Goal: Task Accomplishment & Management: Use online tool/utility

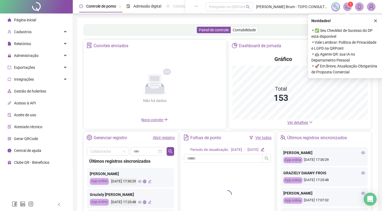
click at [32, 62] on ul "Página inicial Cadastros Relatórios Administração Exportações Integrações Gestã…" at bounding box center [36, 90] width 73 height 155
click at [35, 55] on span "Administração" at bounding box center [26, 55] width 25 height 4
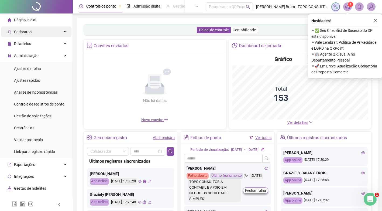
click at [39, 35] on div "Cadastros" at bounding box center [36, 31] width 70 height 11
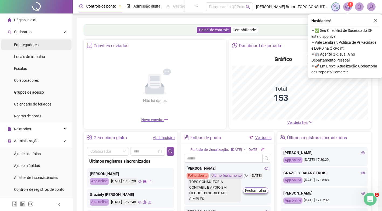
click at [37, 45] on span "Empregadores" at bounding box center [26, 45] width 25 height 4
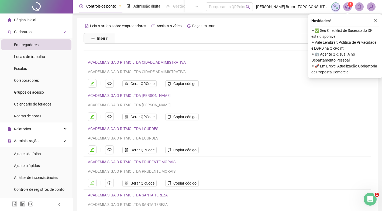
click at [375, 20] on icon "close" at bounding box center [376, 21] width 4 height 4
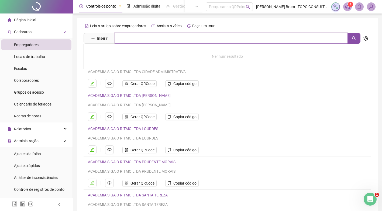
drag, startPoint x: 129, startPoint y: 33, endPoint x: 126, endPoint y: 39, distance: 6.2
click at [129, 33] on input "text" at bounding box center [231, 38] width 233 height 11
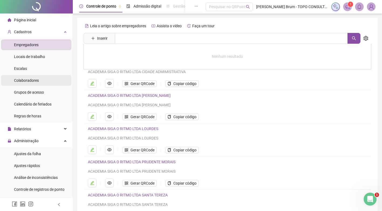
click at [37, 78] on span "Colaboradores" at bounding box center [26, 80] width 25 height 4
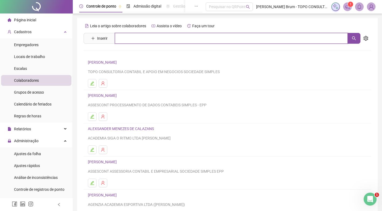
click at [135, 39] on input "text" at bounding box center [231, 38] width 233 height 11
type input "***"
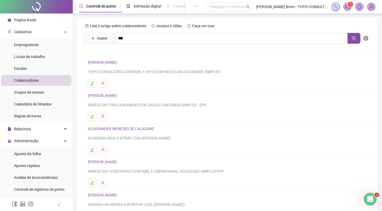
click at [122, 52] on link "[PERSON_NAME]" at bounding box center [108, 54] width 29 height 4
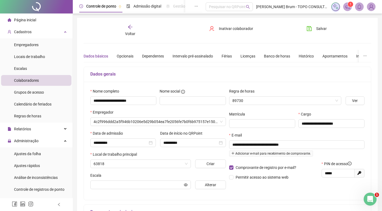
type input "**********"
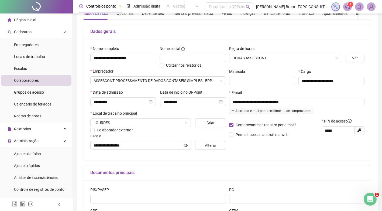
scroll to position [54, 0]
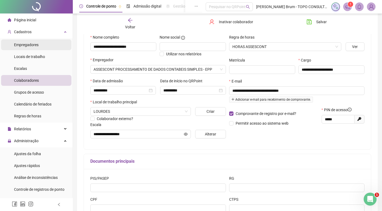
click at [48, 44] on li "Empregadores" at bounding box center [36, 44] width 70 height 11
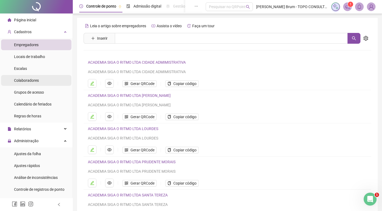
click at [43, 83] on li "Colaboradores" at bounding box center [36, 80] width 70 height 11
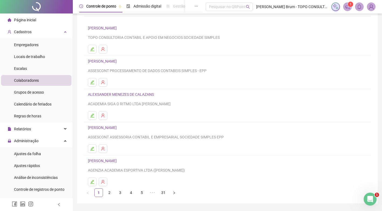
scroll to position [50, 0]
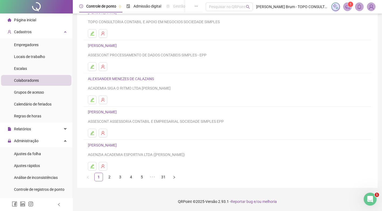
click at [162, 177] on link "31" at bounding box center [163, 177] width 8 height 8
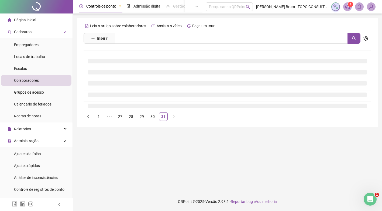
scroll to position [0, 0]
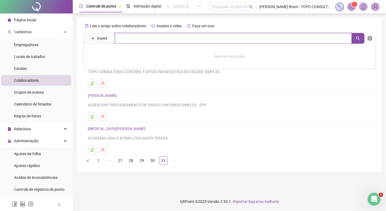
click at [142, 40] on input "text" at bounding box center [233, 38] width 237 height 11
click at [224, 134] on div "[MEDICAL_DATA][PERSON_NAME] ACADEMIA SIGA O RITMO LTDA SANTA TEREZA" at bounding box center [229, 133] width 283 height 16
click at [152, 160] on link "30" at bounding box center [153, 160] width 8 height 8
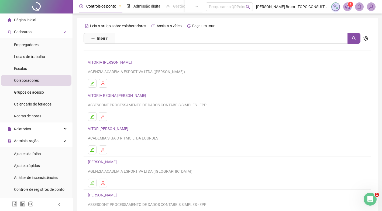
scroll to position [50, 0]
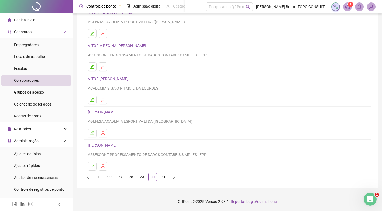
click at [265, 98] on ul at bounding box center [227, 99] width 279 height 9
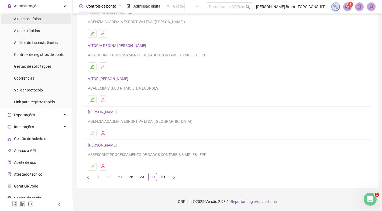
click at [36, 21] on div "Ajustes da folha" at bounding box center [27, 18] width 27 height 11
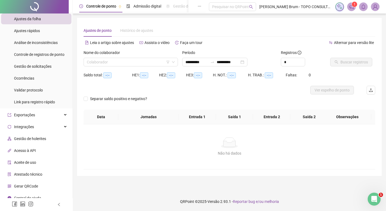
type input "**********"
click at [121, 57] on div "Nome do colaborador" at bounding box center [131, 54] width 94 height 8
click at [117, 64] on input "search" at bounding box center [128, 62] width 83 height 8
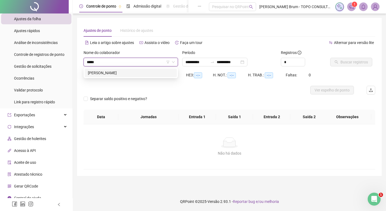
type input "******"
click at [129, 73] on div "[PERSON_NAME]" at bounding box center [131, 73] width 86 height 6
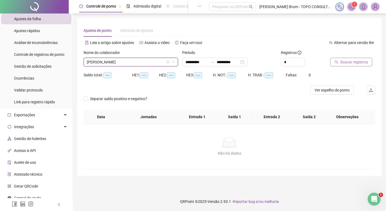
drag, startPoint x: 329, startPoint y: 59, endPoint x: 336, endPoint y: 60, distance: 6.8
click at [333, 59] on div "Buscar registros" at bounding box center [352, 60] width 49 height 21
click at [336, 60] on button "Buscar registros" at bounding box center [351, 62] width 42 height 9
